Goal: Book appointment/travel/reservation

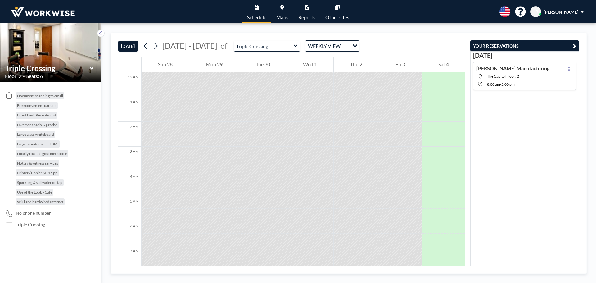
click at [291, 43] on div "Triple Crossing" at bounding box center [267, 46] width 67 height 11
click at [294, 45] on icon at bounding box center [296, 46] width 4 height 6
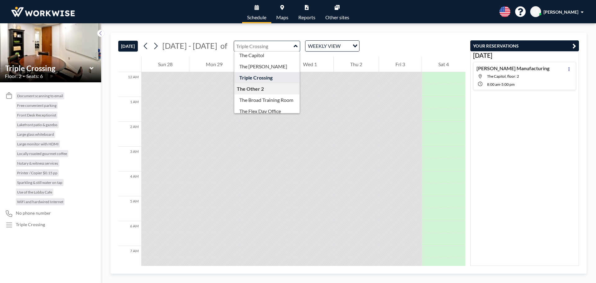
scroll to position [20, 0]
type input "The Flex Day Office"
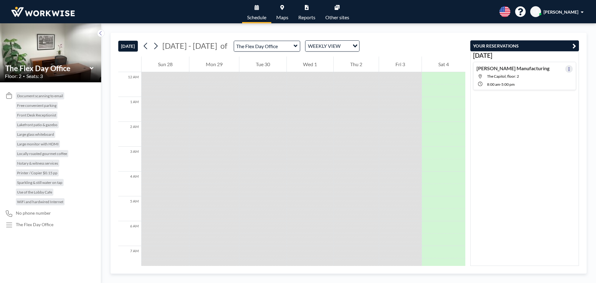
click at [568, 69] on icon at bounding box center [569, 69] width 2 height 4
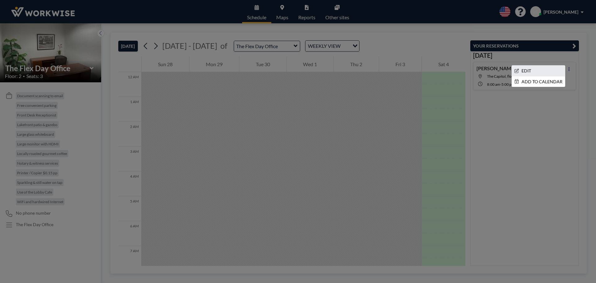
click at [545, 74] on li "EDIT" at bounding box center [538, 71] width 53 height 11
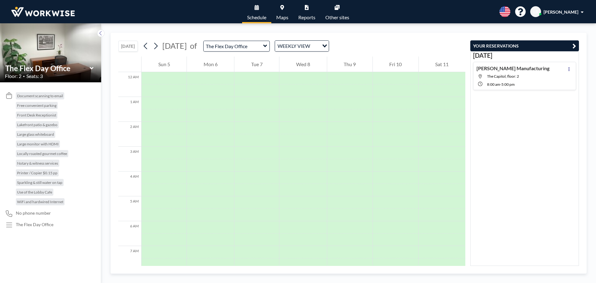
click at [267, 46] on icon at bounding box center [265, 46] width 4 height 2
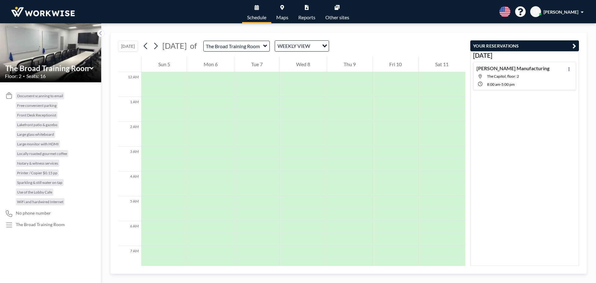
click at [518, 80] on div "[PERSON_NAME] Manufacturing The Capitol, floor: 2 8:00 AM - 5:00 PM" at bounding box center [513, 75] width 73 height 21
type input "The Capitol"
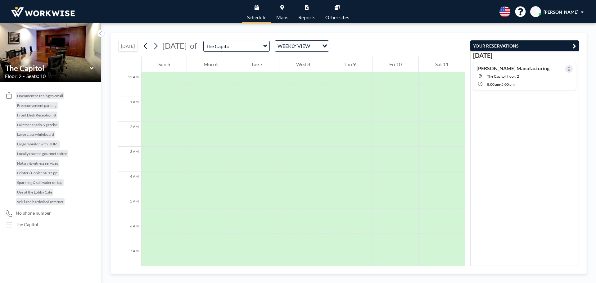
click at [565, 70] on button at bounding box center [568, 68] width 7 height 7
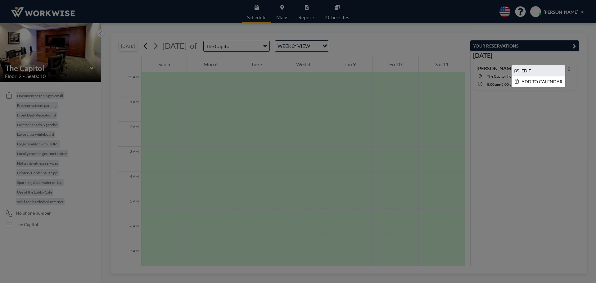
click at [536, 71] on li "EDIT" at bounding box center [538, 71] width 53 height 11
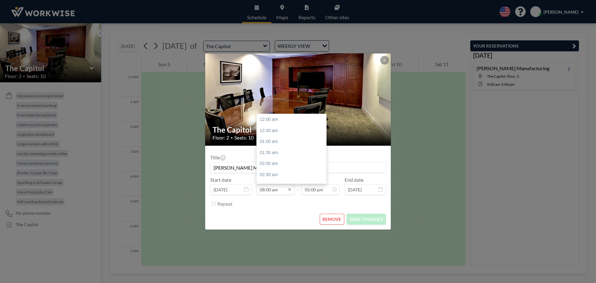
scroll to position [177, 0]
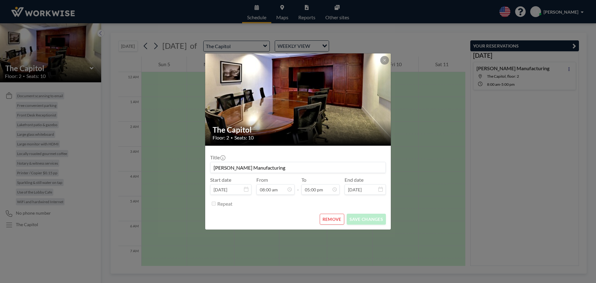
click at [257, 208] on div "Repeat" at bounding box center [301, 203] width 169 height 10
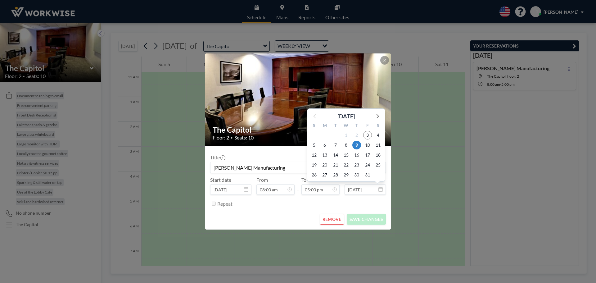
click at [378, 189] on input "[DATE]" at bounding box center [365, 189] width 41 height 11
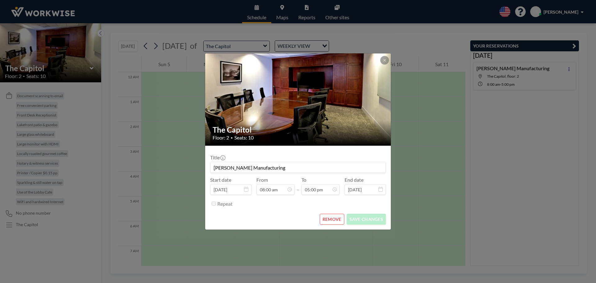
click at [382, 188] on icon at bounding box center [381, 189] width 4 height 5
click at [381, 190] on icon at bounding box center [381, 189] width 4 height 5
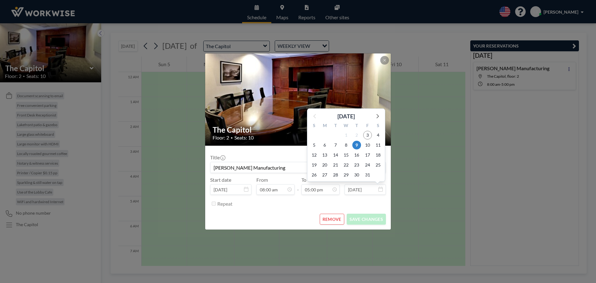
click at [352, 188] on input "[DATE]" at bounding box center [365, 189] width 41 height 11
click at [365, 145] on span "10" at bounding box center [367, 145] width 9 height 9
type input "[DATE]"
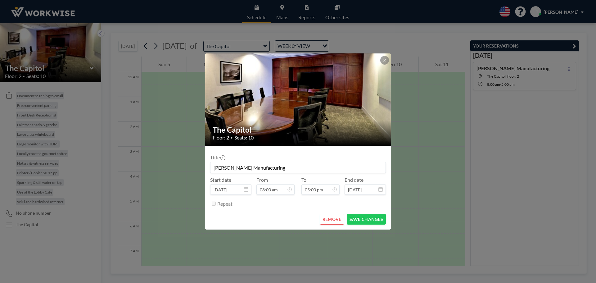
click at [230, 123] on div "The Capitol Floor: 2 • Seats: 10" at bounding box center [298, 132] width 186 height 25
click at [261, 48] on div "The Capitol Floor: 2 • Seats: 10 Title [PERSON_NAME] Manufacturing Start date […" at bounding box center [298, 141] width 596 height 283
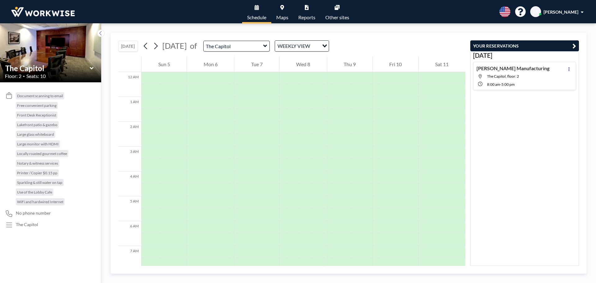
click at [270, 44] on div "The Capitol" at bounding box center [236, 46] width 67 height 11
click at [512, 72] on div "[PERSON_NAME] Manufacturing The Capitol, floor: 2 8:00 AM - 5:00 PM" at bounding box center [513, 75] width 73 height 21
click at [514, 77] on span "The Capitol, floor: 2" at bounding box center [503, 76] width 32 height 5
click at [568, 68] on button at bounding box center [568, 68] width 7 height 7
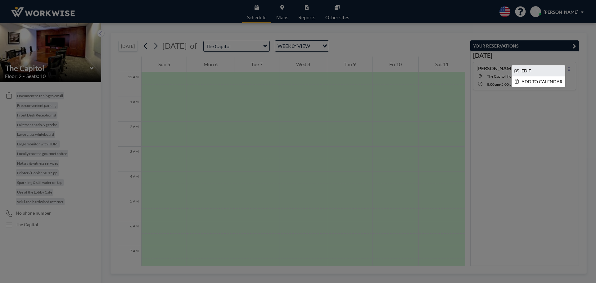
click at [533, 67] on li "EDIT" at bounding box center [538, 71] width 53 height 11
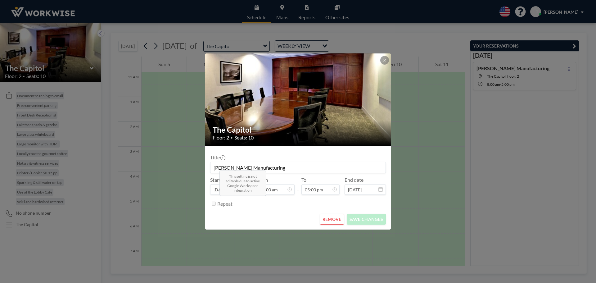
scroll to position [177, 0]
click at [278, 166] on input "[PERSON_NAME] Manufacturing" at bounding box center [298, 167] width 175 height 11
click at [384, 61] on icon at bounding box center [385, 60] width 4 height 4
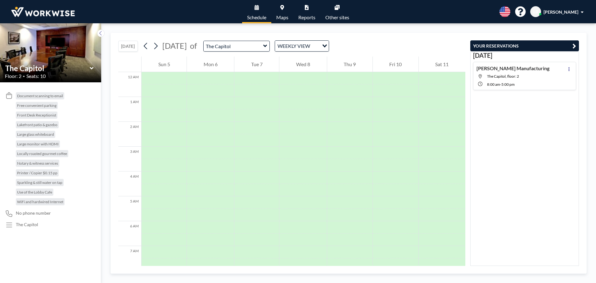
click at [488, 108] on div "[DATE] [PERSON_NAME] Manufacturing The Capitol, floor: 2 8:00 AM - 5:00 PM" at bounding box center [524, 158] width 109 height 215
click at [548, 129] on div "[DATE] [PERSON_NAME] Manufacturing The Capitol, floor: 2 8:00 AM - 5:00 PM" at bounding box center [524, 158] width 109 height 215
click at [267, 46] on icon at bounding box center [265, 46] width 4 height 2
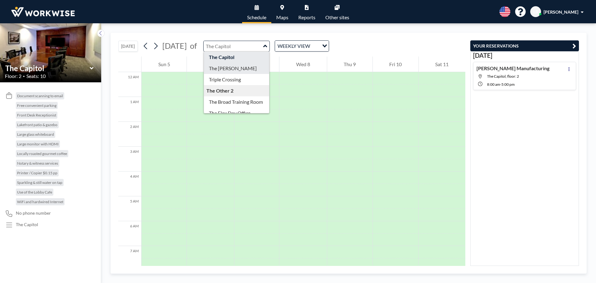
scroll to position [20, 0]
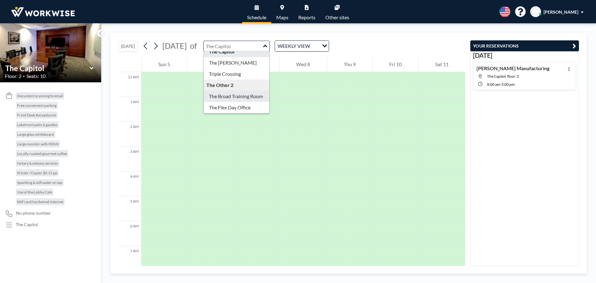
type input "The Broad Training Room"
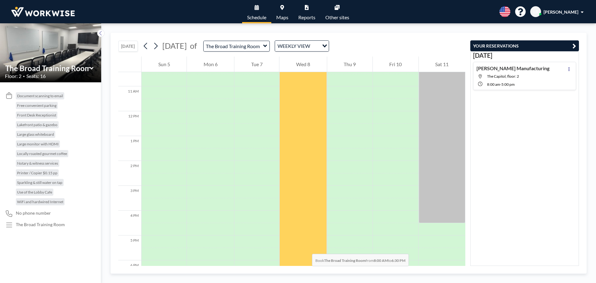
scroll to position [348, 0]
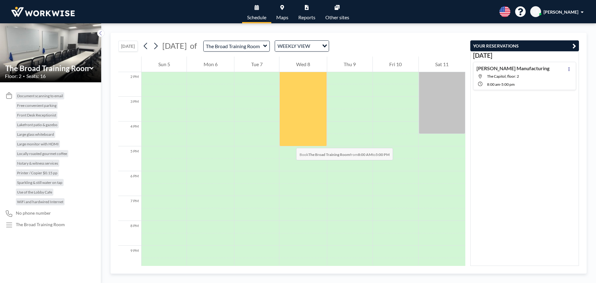
drag, startPoint x: 304, startPoint y: 90, endPoint x: 290, endPoint y: 142, distance: 53.0
click at [290, 142] on div at bounding box center [302, 35] width 47 height 224
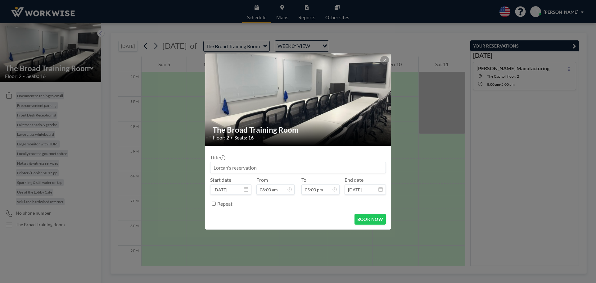
click at [383, 191] on icon at bounding box center [381, 189] width 4 height 5
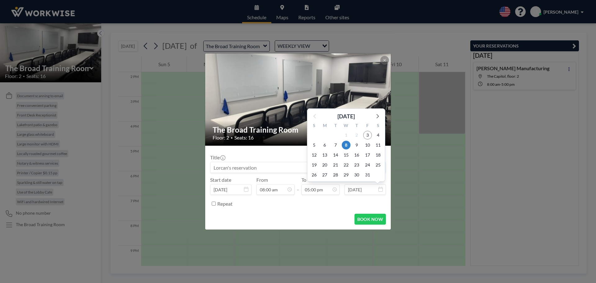
click at [378, 190] on input "[DATE]" at bounding box center [365, 189] width 41 height 11
click at [356, 146] on span "9" at bounding box center [356, 145] width 9 height 9
type input "[DATE]"
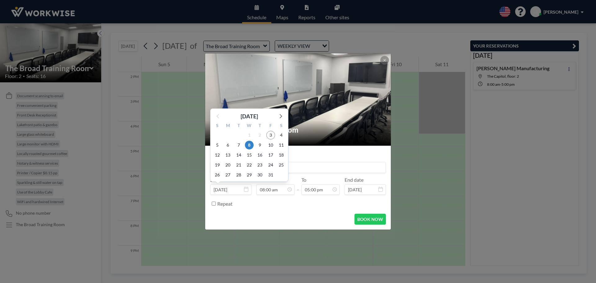
scroll to position [177, 0]
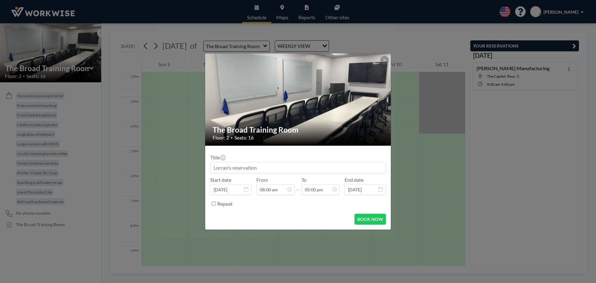
click at [310, 168] on input at bounding box center [298, 167] width 175 height 11
drag, startPoint x: 310, startPoint y: 168, endPoint x: 209, endPoint y: 164, distance: 101.3
click at [209, 164] on form "Title Start date [DATE] From 08:00 am - To 05:00 pm End date [DATE] Repeat BOOK…" at bounding box center [298, 188] width 186 height 84
type input "[PERSON_NAME] Sales Meeting"
click at [367, 215] on button "BOOK NOW" at bounding box center [370, 219] width 31 height 11
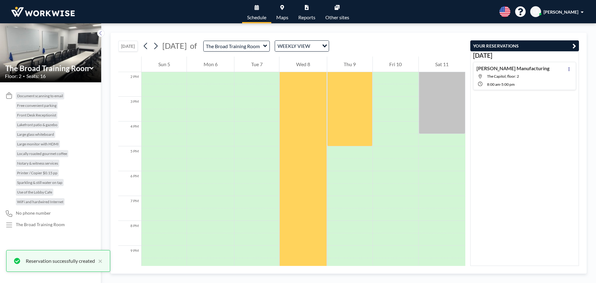
click at [522, 76] on span "The Capitol, floor: 2" at bounding box center [518, 76] width 62 height 5
type input "The Capitol"
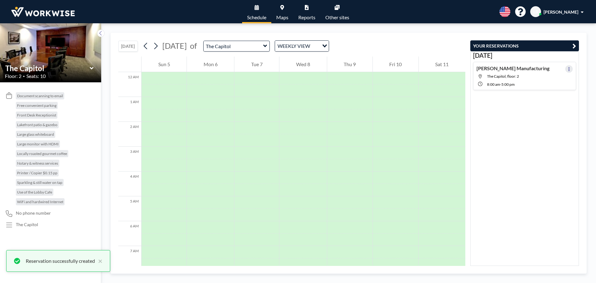
click at [569, 69] on icon at bounding box center [569, 69] width 1 height 4
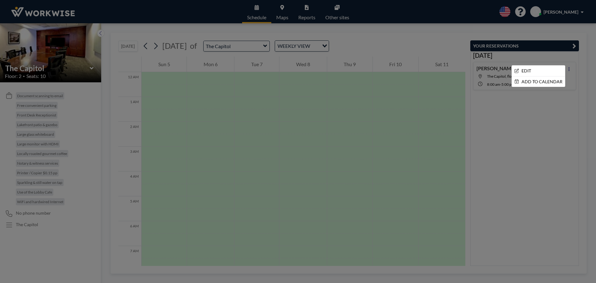
click at [536, 162] on div at bounding box center [298, 141] width 596 height 283
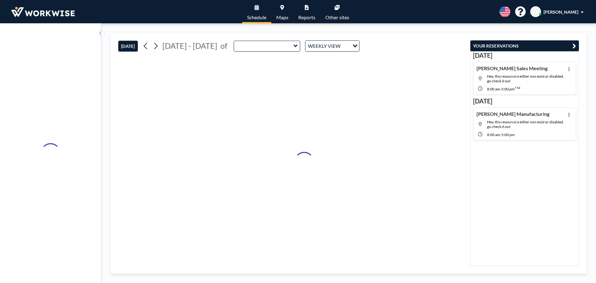
type input "The Capitol"
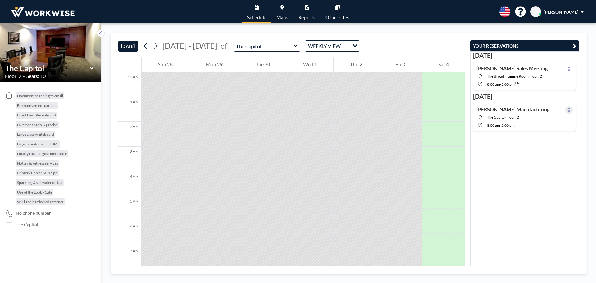
click at [568, 108] on icon at bounding box center [569, 110] width 2 height 4
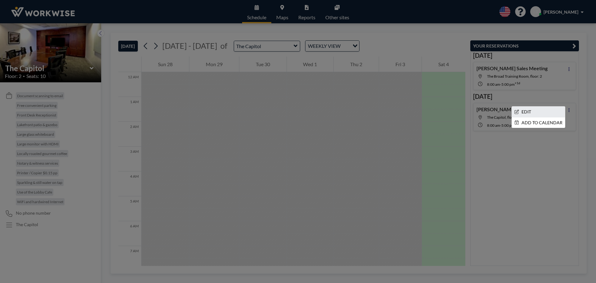
click at [522, 112] on li "EDIT" at bounding box center [538, 112] width 53 height 11
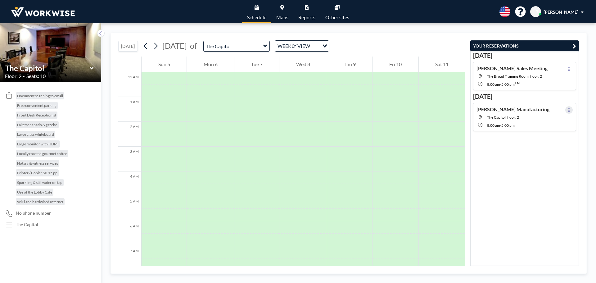
click at [565, 109] on button at bounding box center [568, 109] width 7 height 7
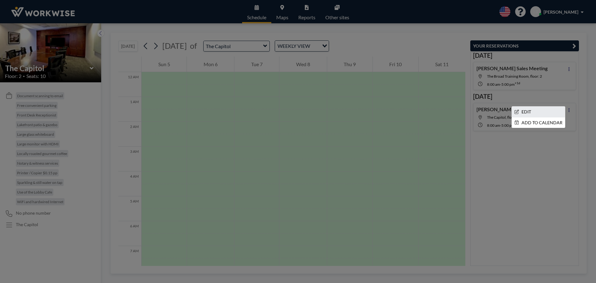
click at [529, 110] on li "EDIT" at bounding box center [538, 112] width 53 height 11
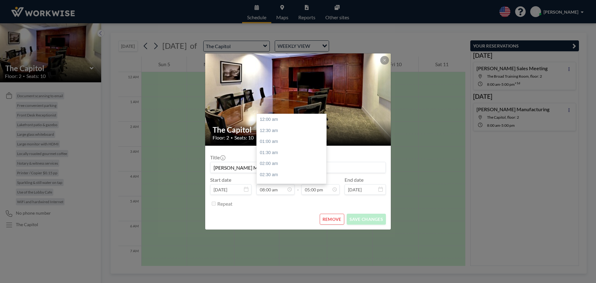
scroll to position [177, 0]
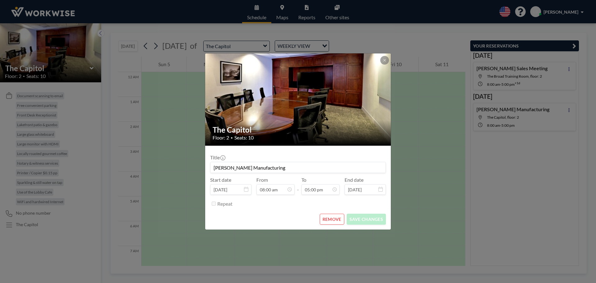
click at [331, 222] on button "REMOVE" at bounding box center [332, 219] width 25 height 11
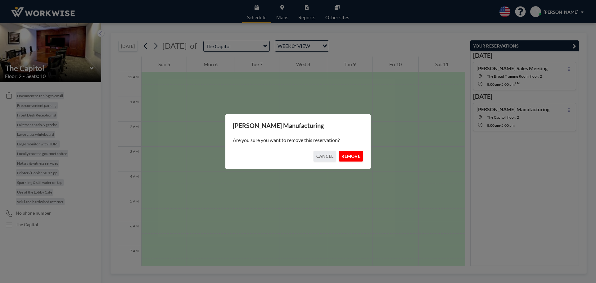
click at [350, 157] on button "REMOVE" at bounding box center [351, 156] width 25 height 11
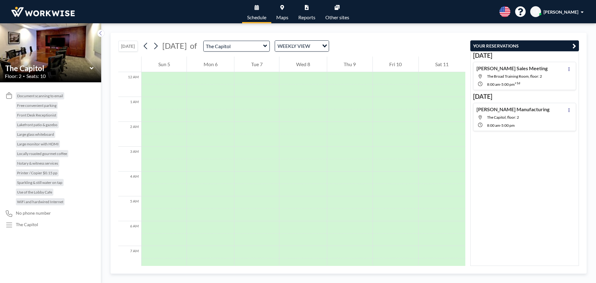
click at [270, 42] on div "The Capitol" at bounding box center [236, 46] width 67 height 11
click at [267, 48] on icon at bounding box center [265, 46] width 4 height 6
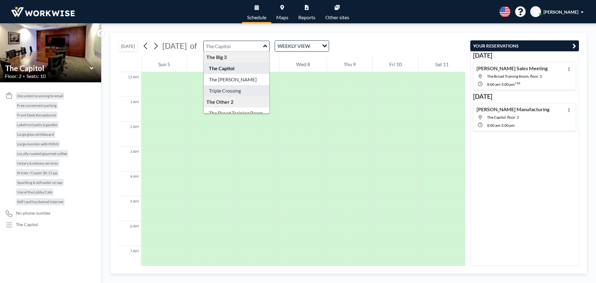
type input "Triple Crossing"
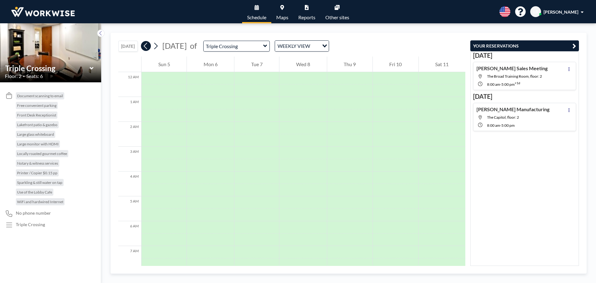
click at [146, 45] on icon at bounding box center [145, 46] width 3 height 7
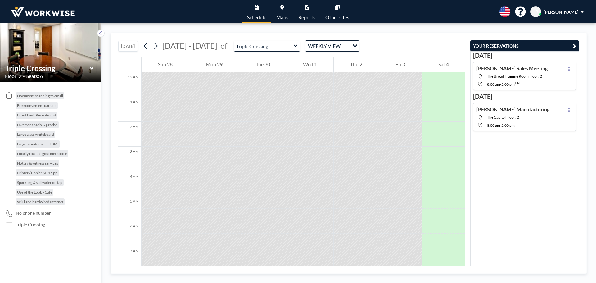
click at [294, 45] on icon at bounding box center [296, 46] width 4 height 2
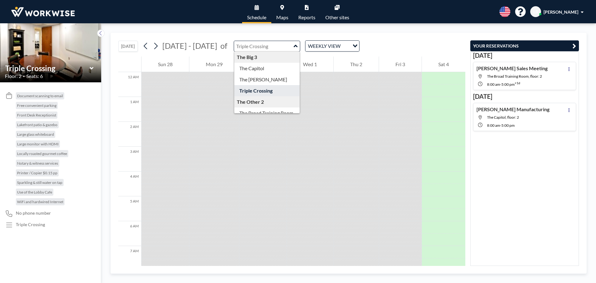
type input "Triple Crossing"
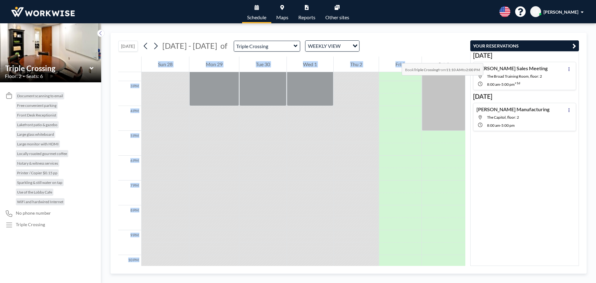
scroll to position [282, 0]
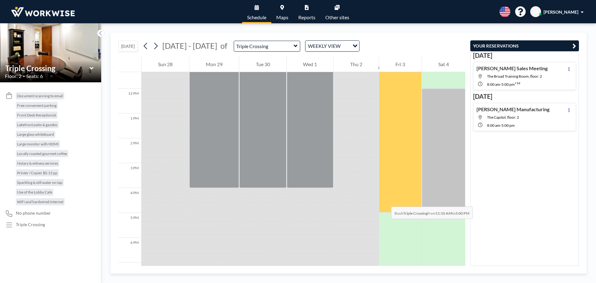
drag, startPoint x: 398, startPoint y: 134, endPoint x: 385, endPoint y: 200, distance: 67.4
click at [385, 200] on div at bounding box center [400, 140] width 43 height 144
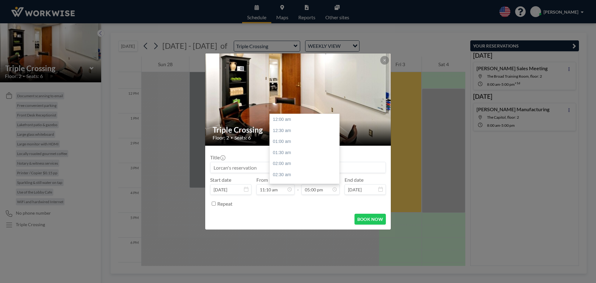
scroll to position [376, 0]
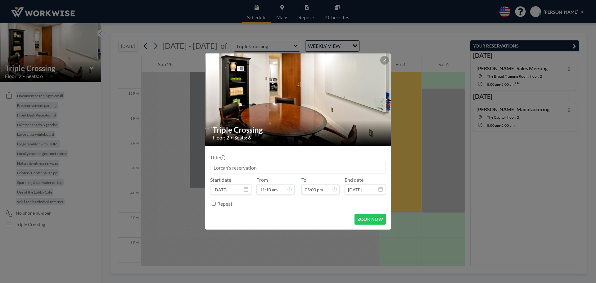
click at [313, 215] on div "BOOK NOW" at bounding box center [298, 219] width 176 height 11
click at [362, 218] on button "BOOK NOW" at bounding box center [370, 219] width 31 height 11
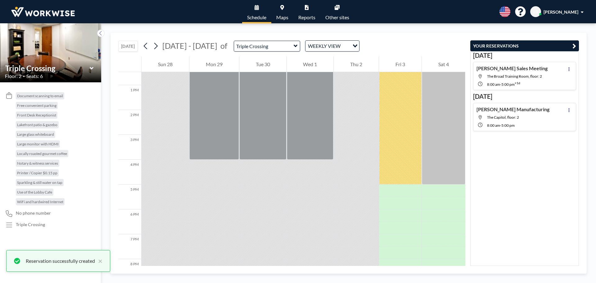
scroll to position [313, 0]
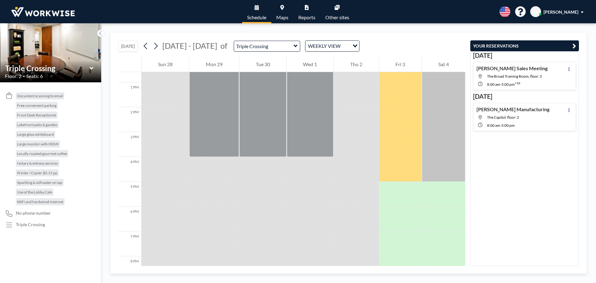
click at [519, 202] on div "Oct 8 Strickland Sales Meeting The Broad Training Room, floor: 2 8:00 AM - 5:00…" at bounding box center [524, 158] width 109 height 215
